Goal: Task Accomplishment & Management: Use online tool/utility

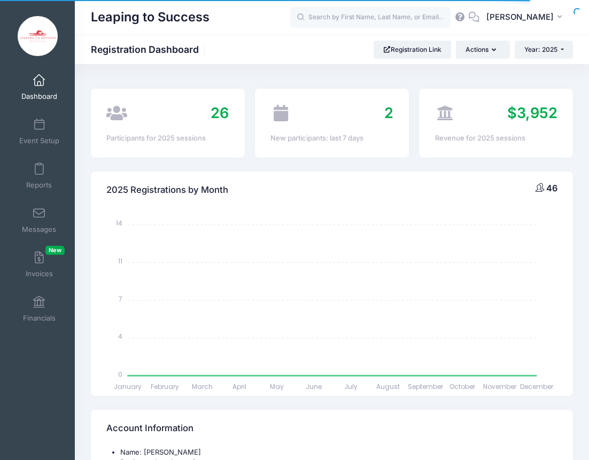
select select
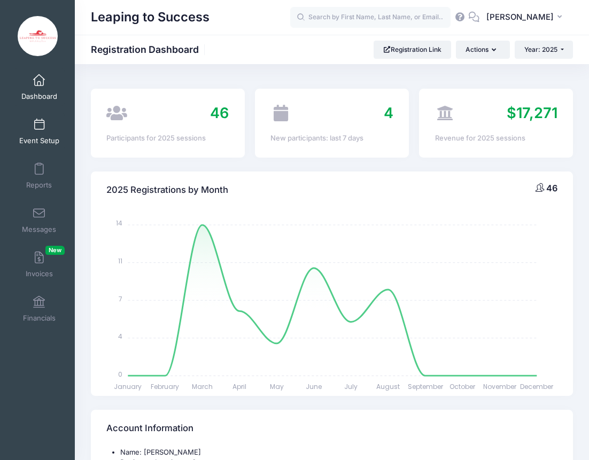
click at [39, 127] on span at bounding box center [39, 125] width 0 height 12
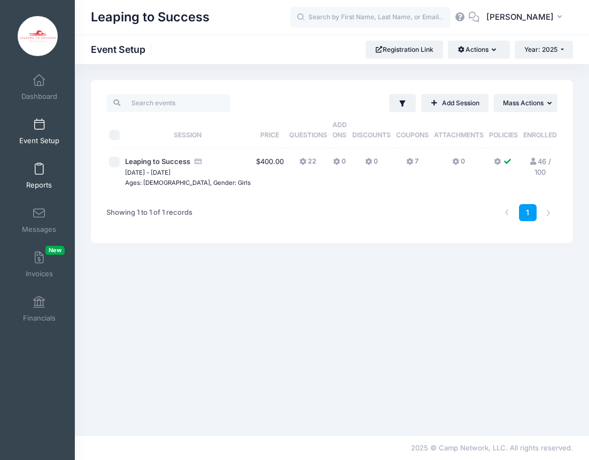
click at [48, 179] on link "Reports" at bounding box center [39, 175] width 51 height 37
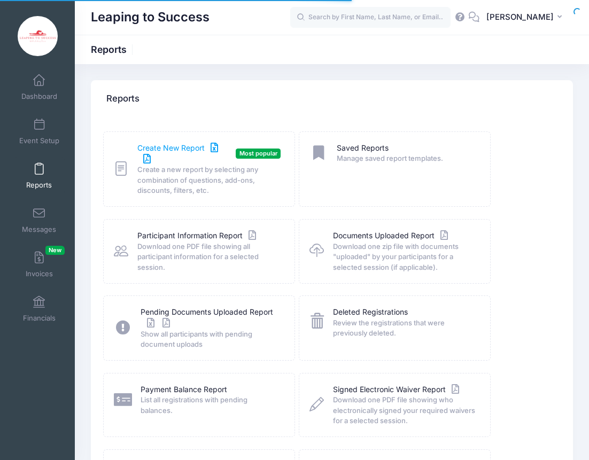
click at [177, 146] on link "Create New Report" at bounding box center [183, 154] width 93 height 22
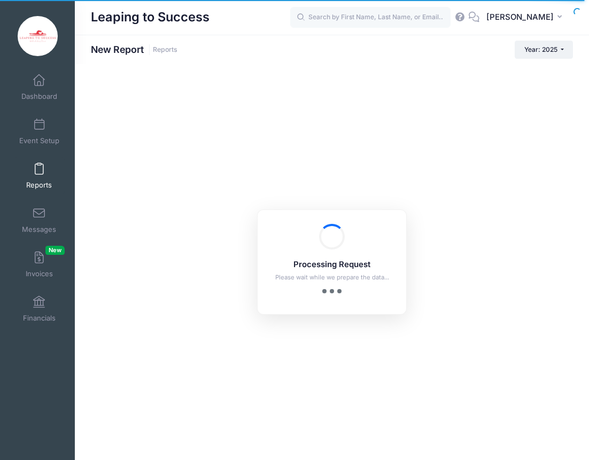
checkbox input "true"
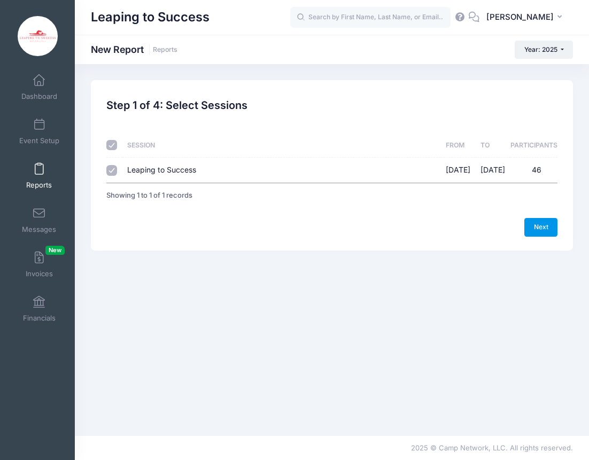
click at [530, 227] on link "Next" at bounding box center [540, 227] width 33 height 18
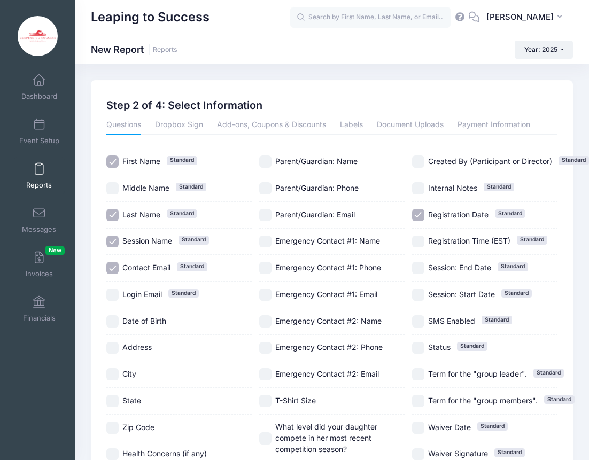
click at [124, 238] on span "Session Name" at bounding box center [147, 240] width 50 height 9
checkbox input "false"
click at [115, 267] on input "Contact Email Standard" at bounding box center [112, 268] width 12 height 12
checkbox input "false"
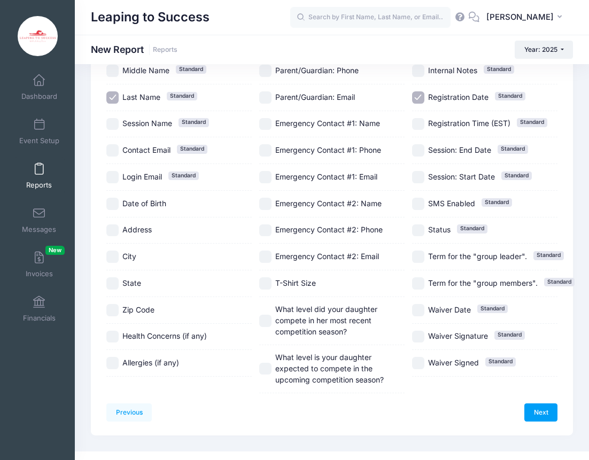
scroll to position [121, 0]
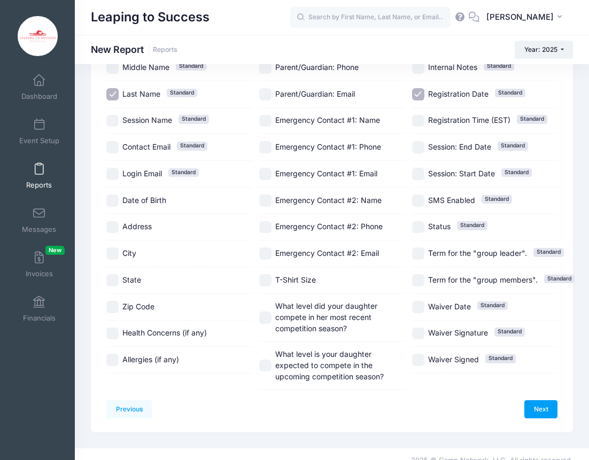
click at [268, 281] on input "T-Shirt Size" at bounding box center [265, 280] width 12 height 12
checkbox input "true"
click at [268, 317] on input "What level did your daughter compete in her most recent competition season?" at bounding box center [265, 317] width 12 height 12
checkbox input "true"
click at [418, 96] on input "Registration Date Standard" at bounding box center [418, 94] width 12 height 12
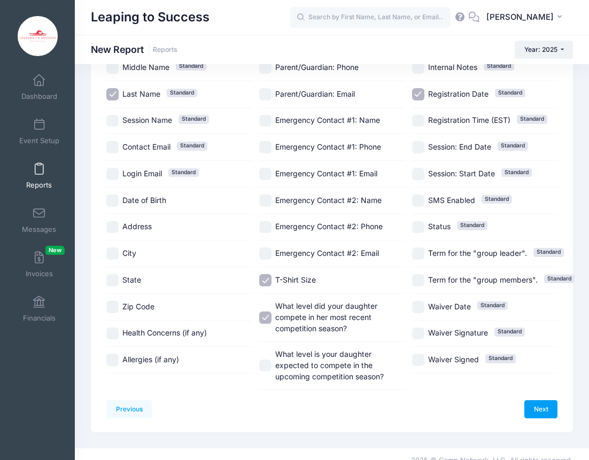
checkbox input "false"
click at [535, 404] on link "Next" at bounding box center [540, 409] width 33 height 18
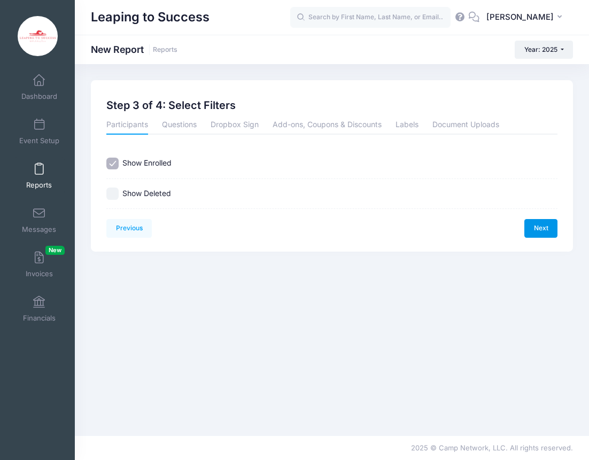
click at [544, 232] on link "Next" at bounding box center [540, 228] width 33 height 18
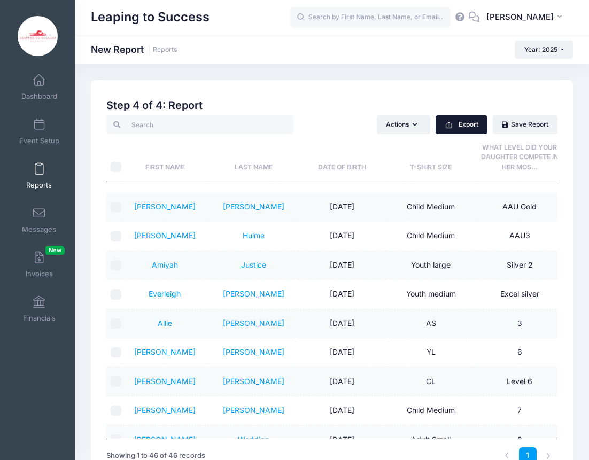
click at [472, 124] on button "Export" at bounding box center [461, 124] width 52 height 18
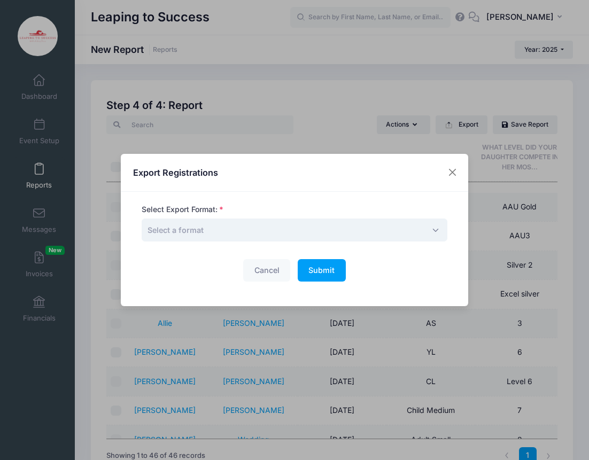
click at [342, 221] on span "Select a format" at bounding box center [295, 230] width 306 height 23
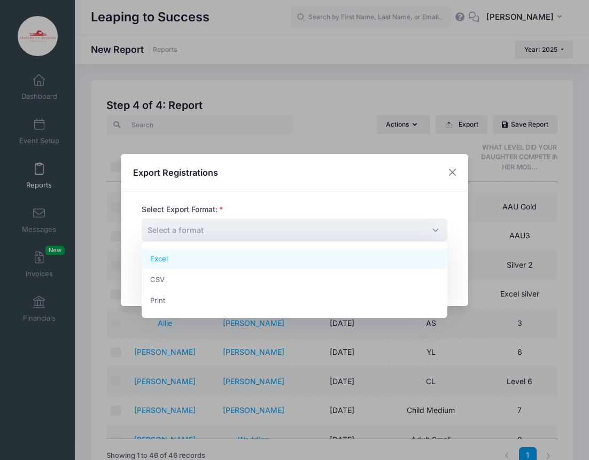
select select "excel"
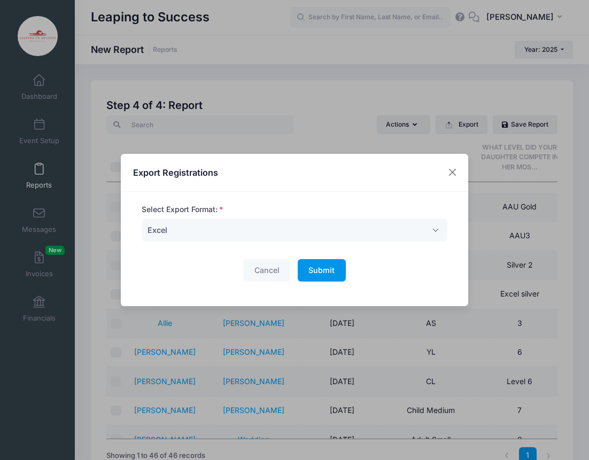
click at [331, 271] on span "Submit" at bounding box center [321, 270] width 26 height 9
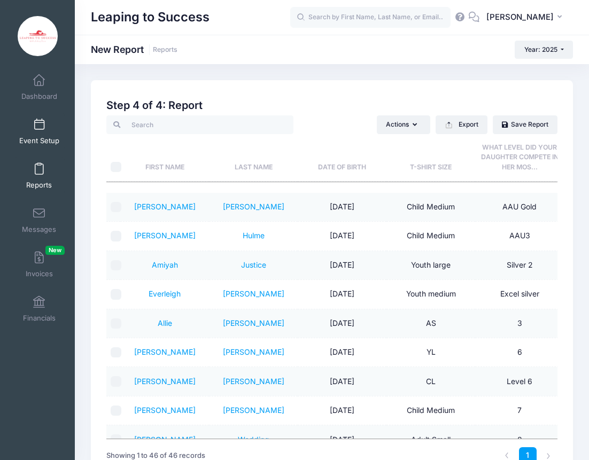
click at [39, 130] on span at bounding box center [39, 125] width 0 height 12
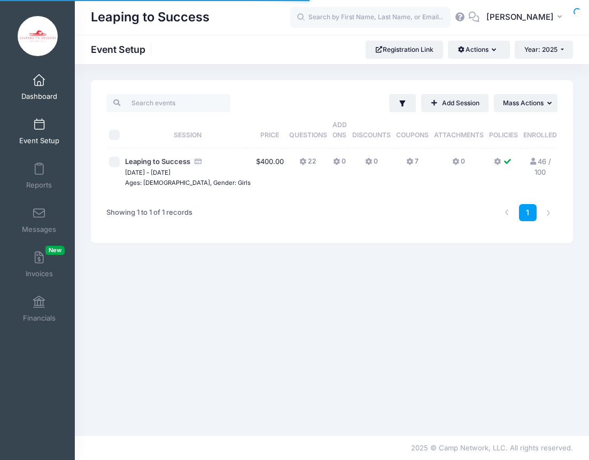
click at [42, 100] on span "Dashboard" at bounding box center [39, 96] width 36 height 9
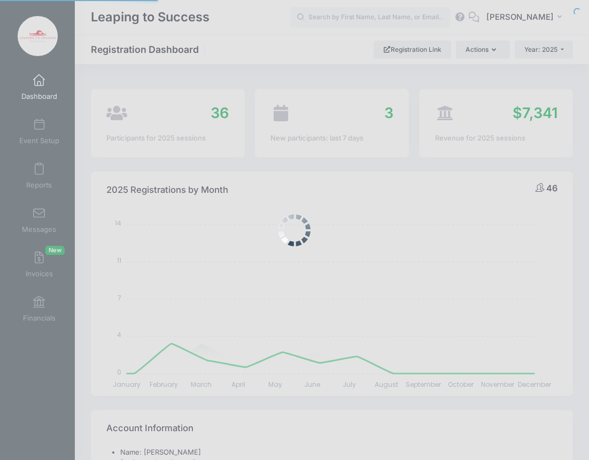
select select
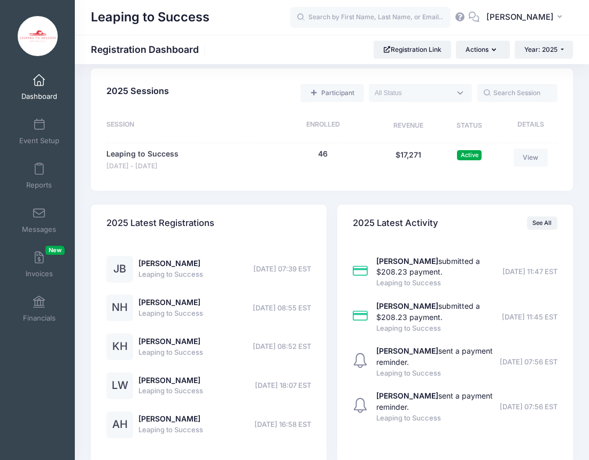
scroll to position [758, 0]
click at [33, 89] on link "Dashboard" at bounding box center [39, 86] width 51 height 37
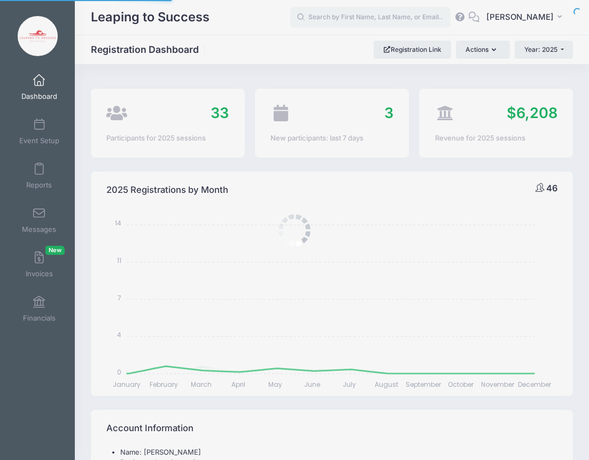
select select
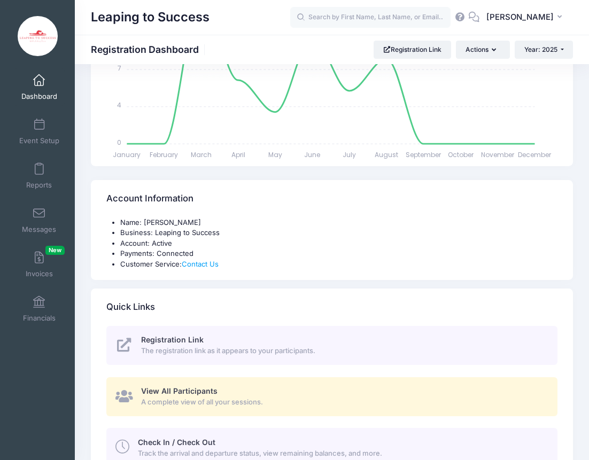
scroll to position [250, 0]
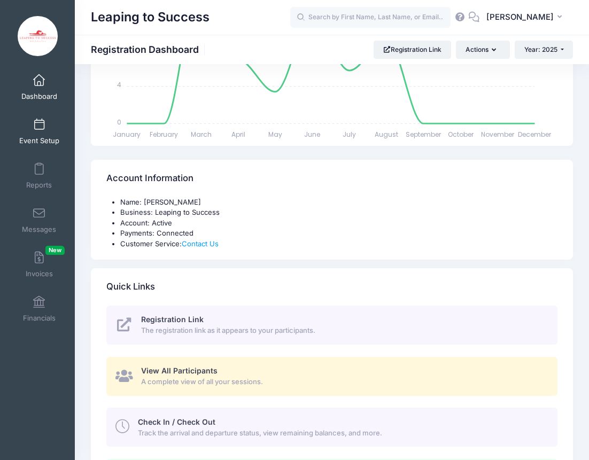
click at [39, 129] on span at bounding box center [39, 125] width 0 height 12
